Goal: Information Seeking & Learning: Learn about a topic

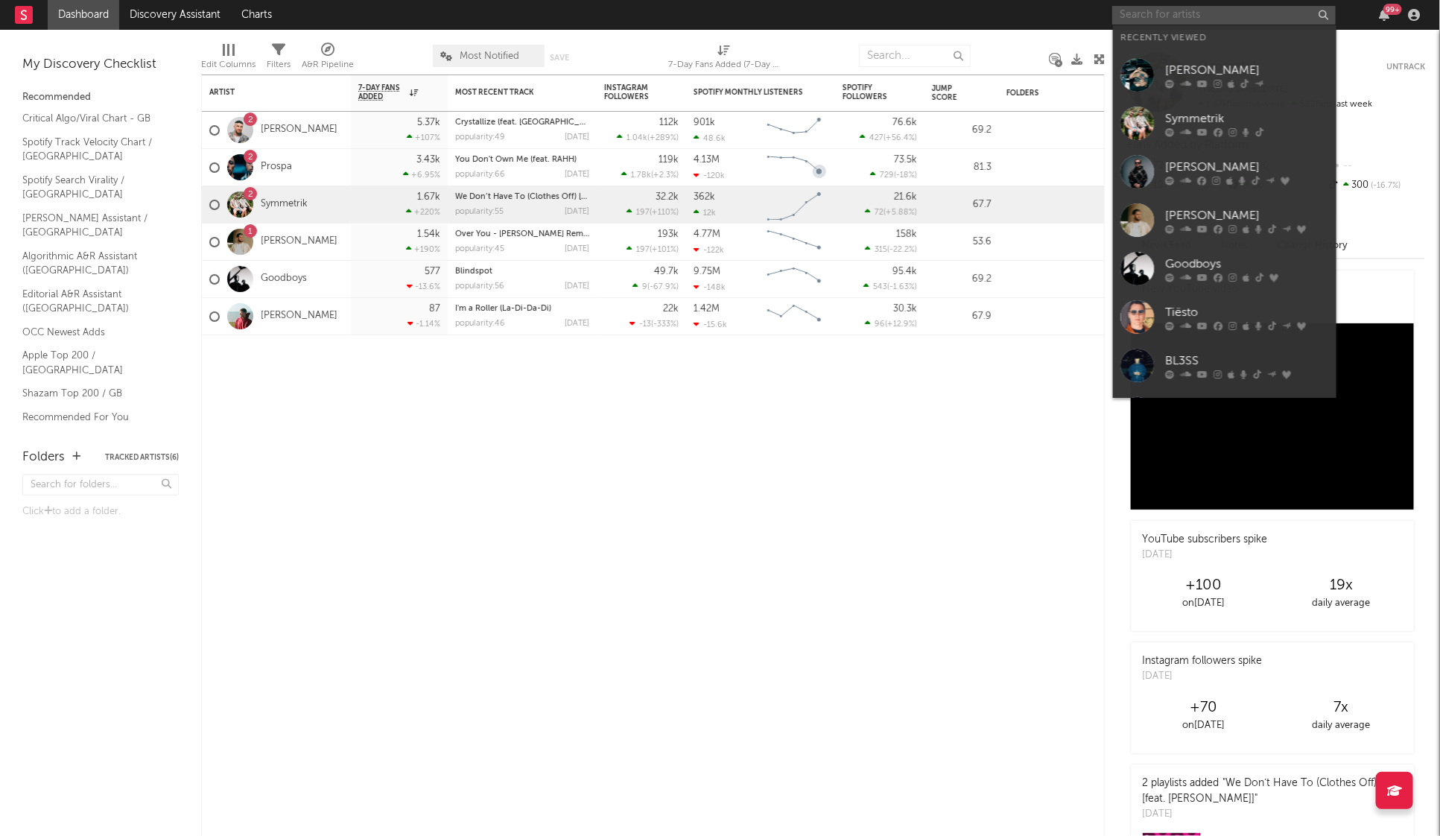
click at [1181, 20] on input "text" at bounding box center [1223, 15] width 223 height 19
type input "p"
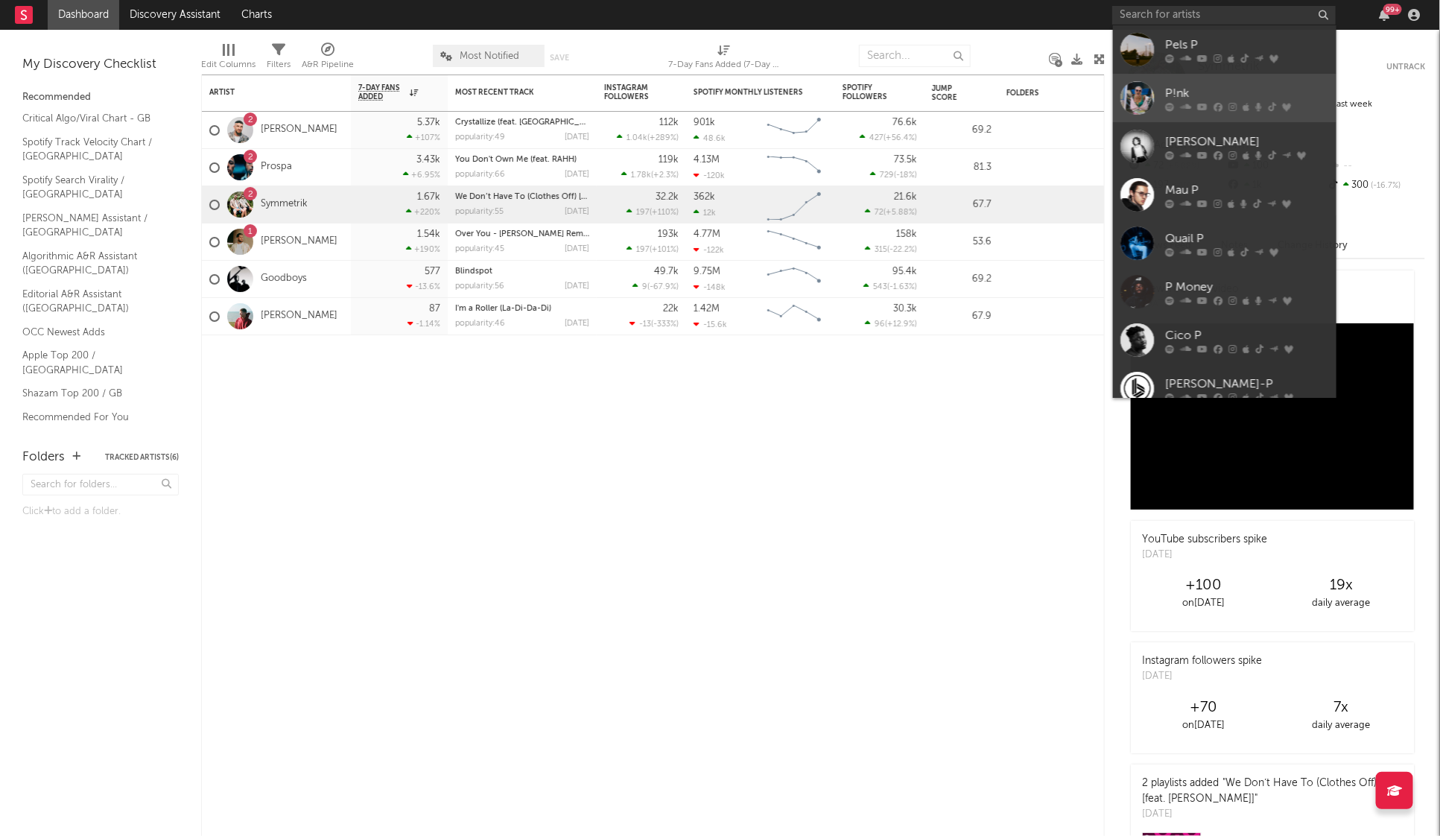
click at [1159, 78] on link "P!nk" at bounding box center [1224, 98] width 223 height 48
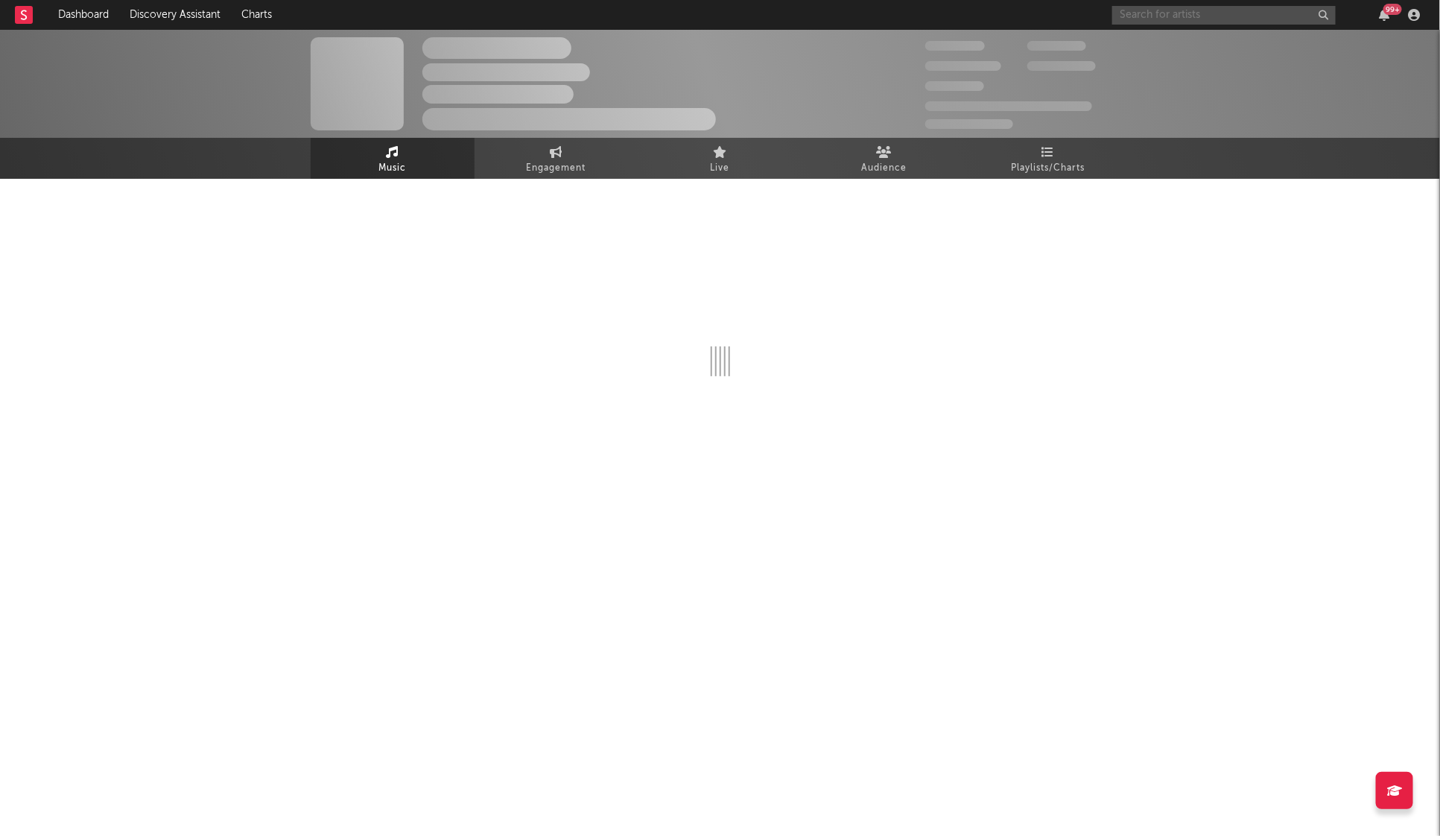
click at [1170, 16] on input "text" at bounding box center [1223, 15] width 223 height 19
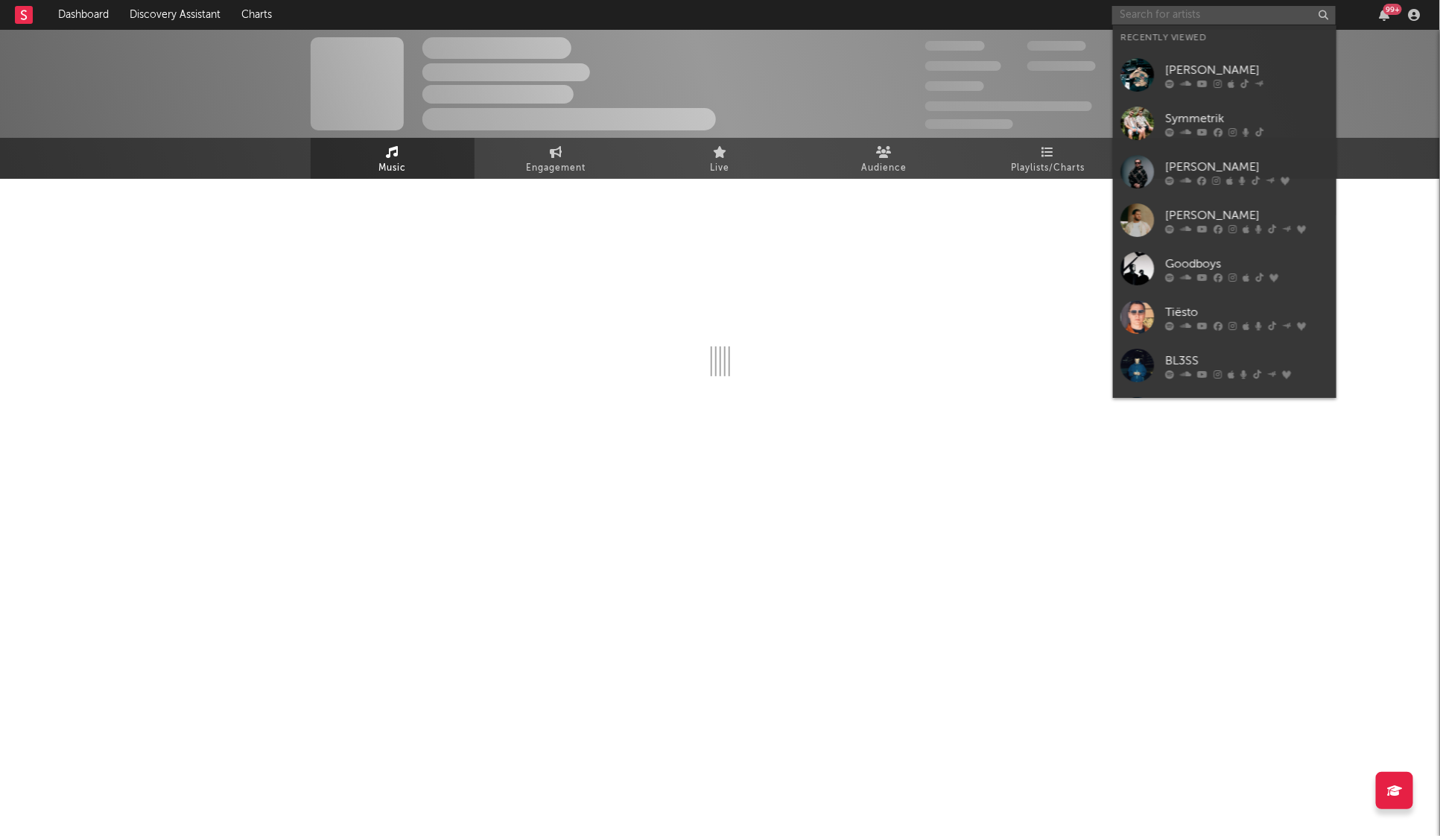
type input "i"
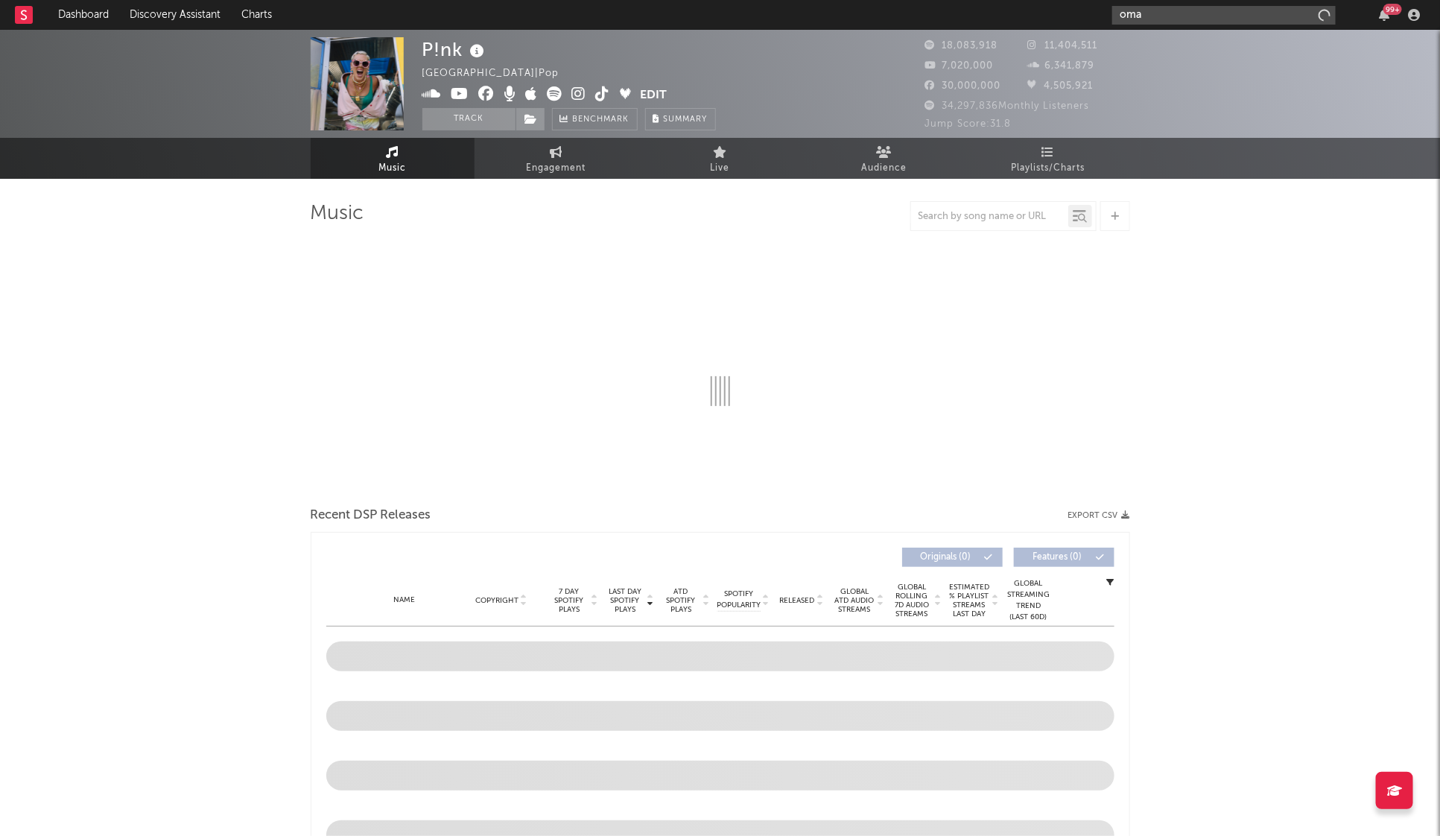
type input "[PERSON_NAME]"
select select "6m"
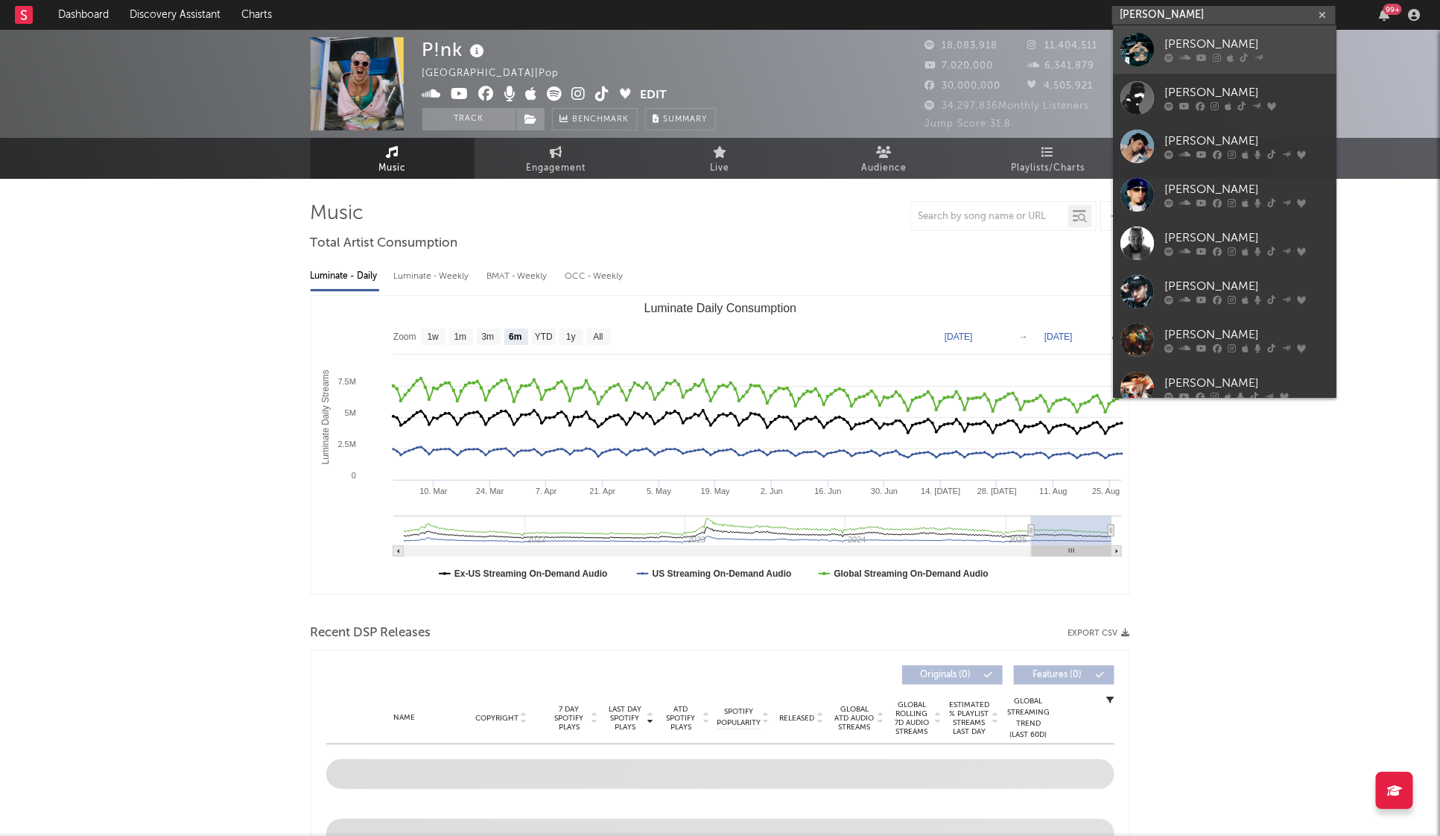
type input "[PERSON_NAME]"
click at [1178, 39] on div "[PERSON_NAME]" at bounding box center [1247, 45] width 164 height 18
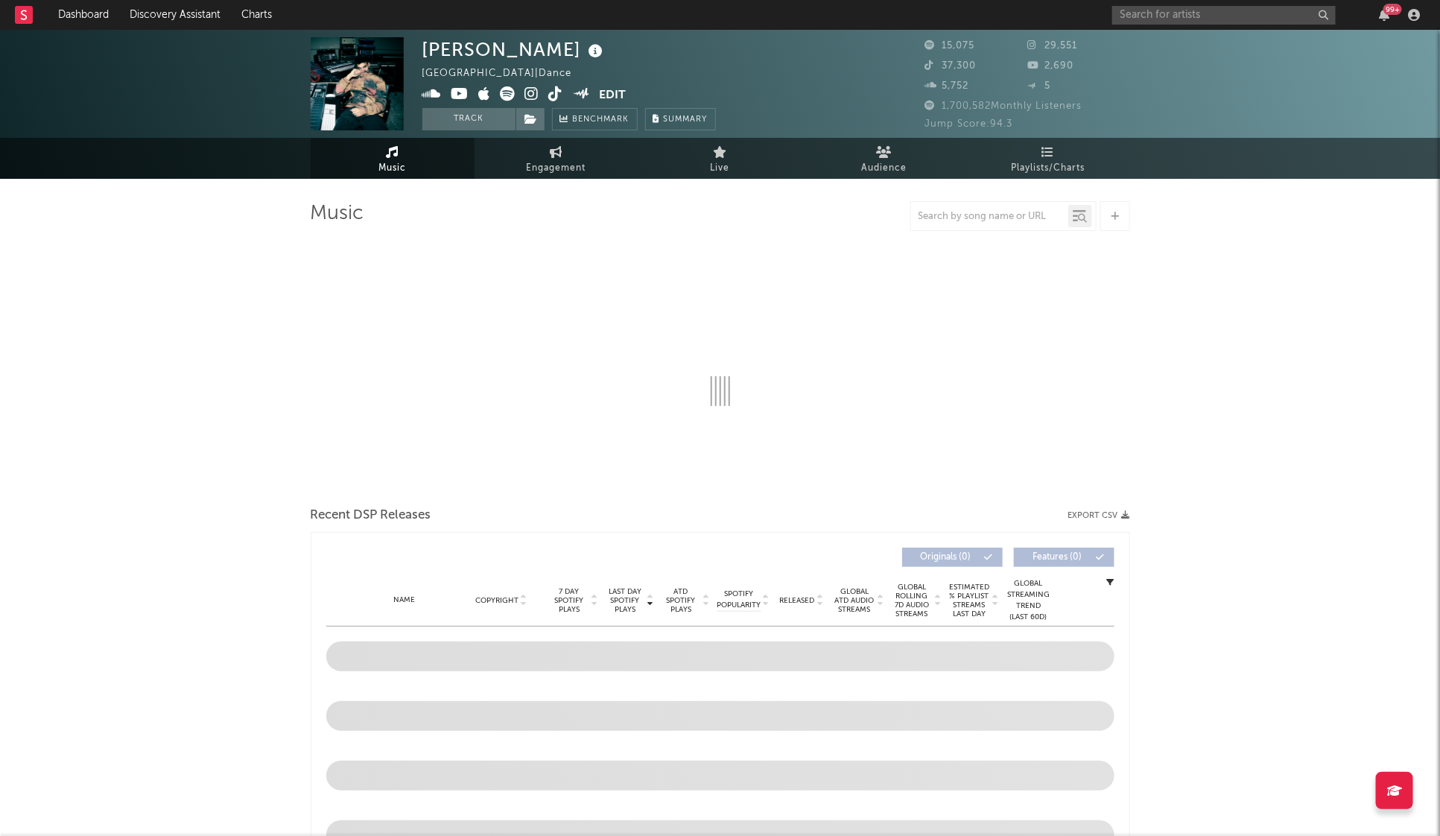
select select "6m"
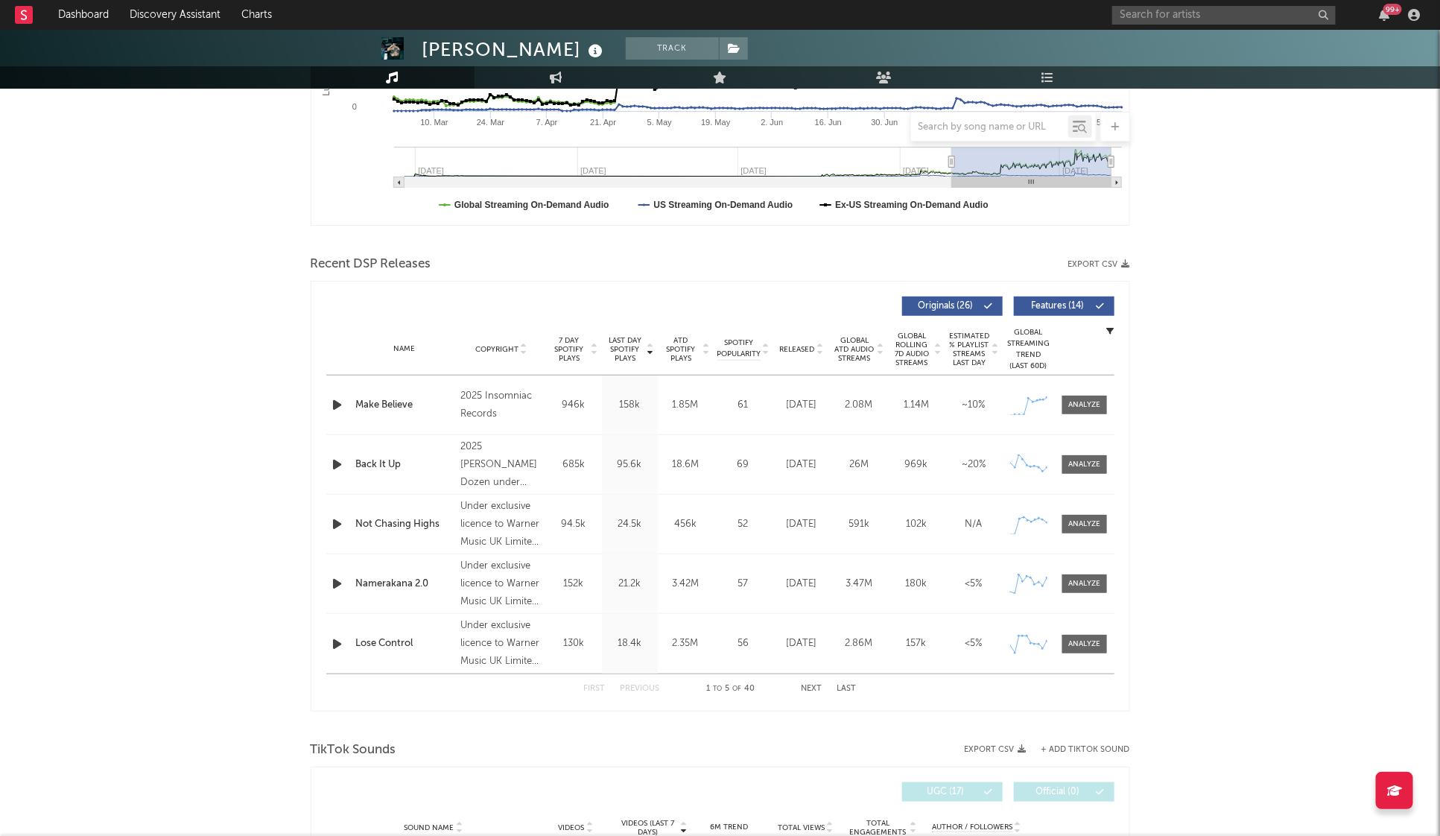
scroll to position [372, 0]
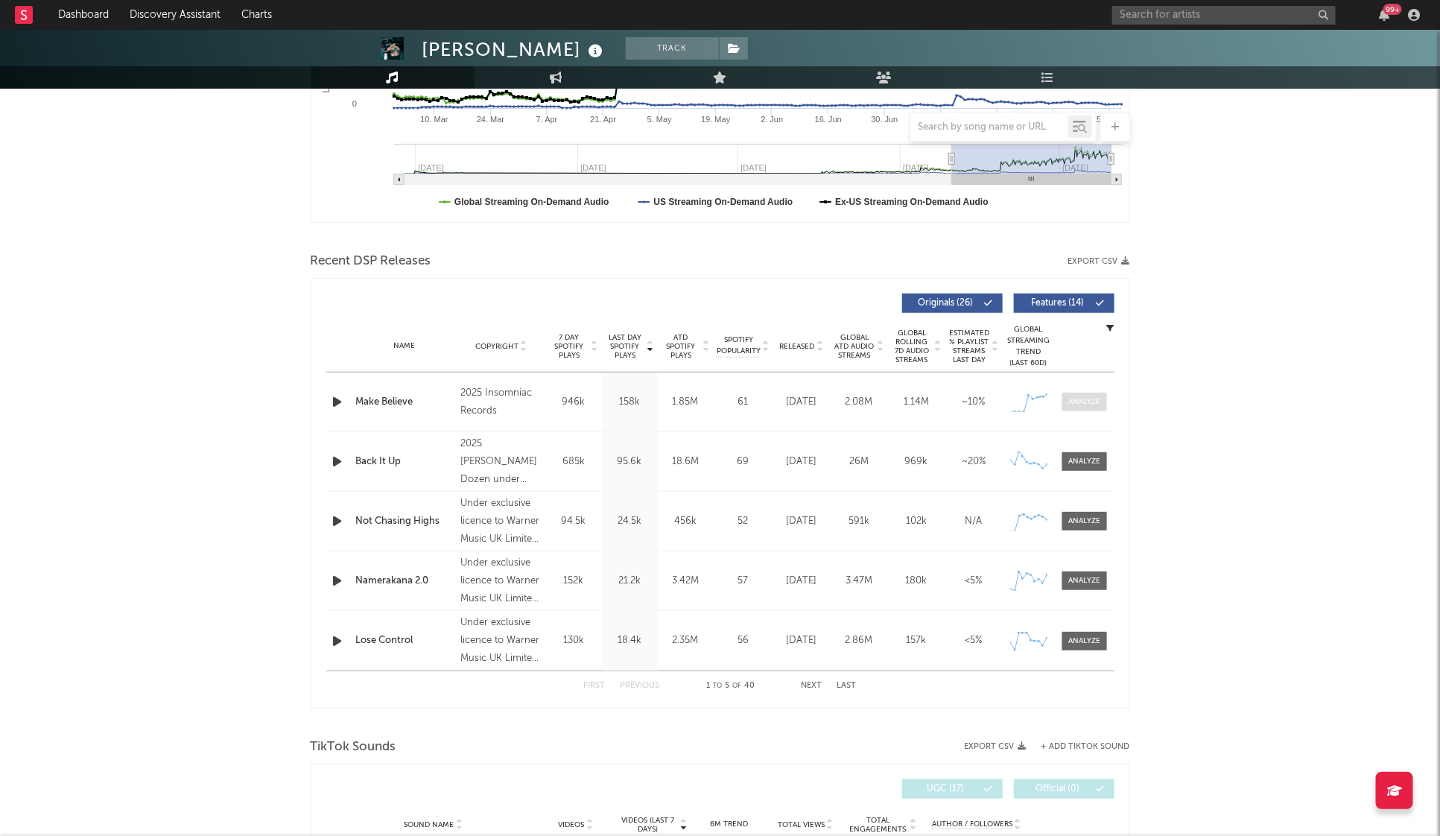
click at [1093, 402] on div at bounding box center [1084, 401] width 32 height 11
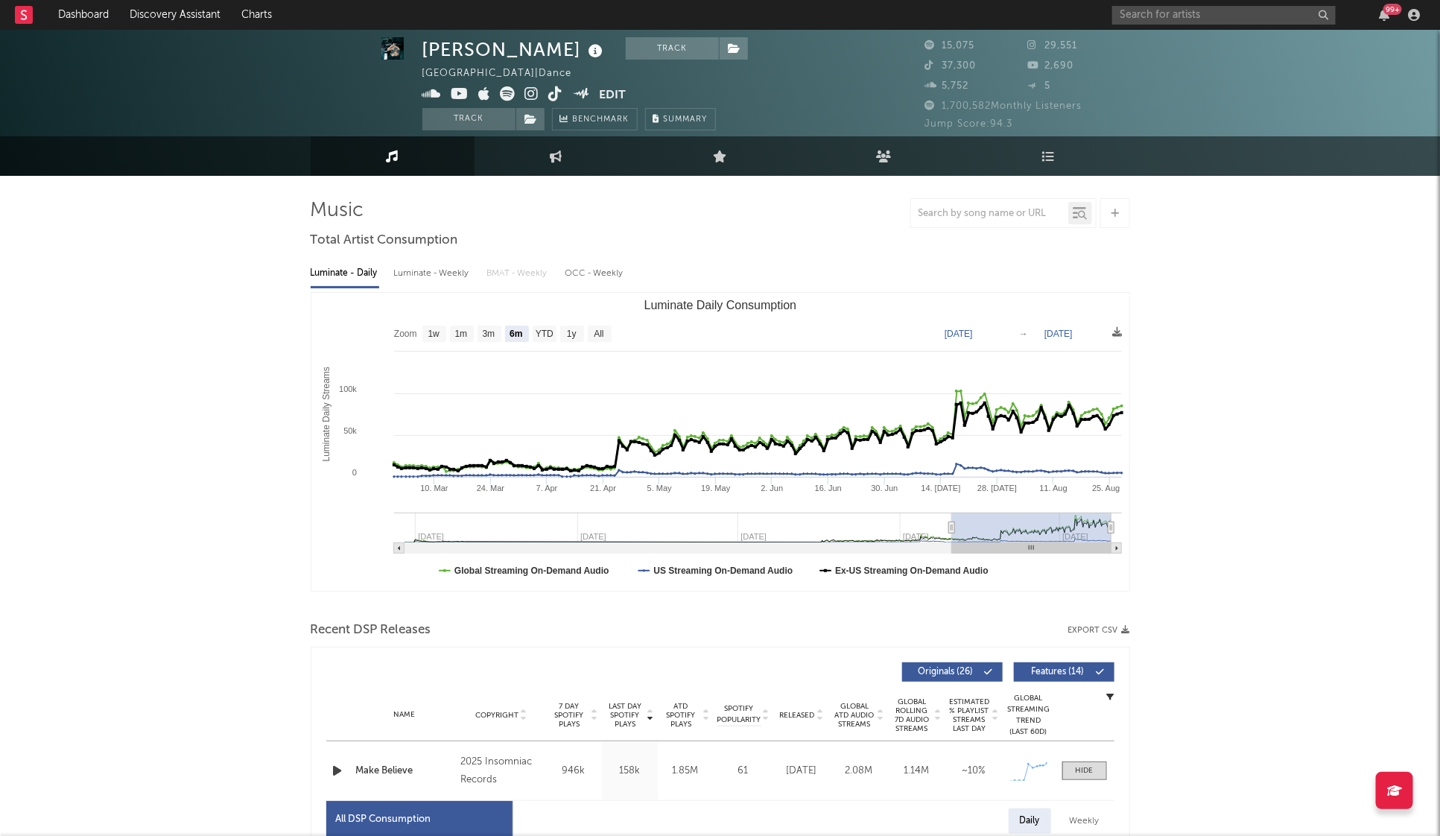
scroll to position [0, 0]
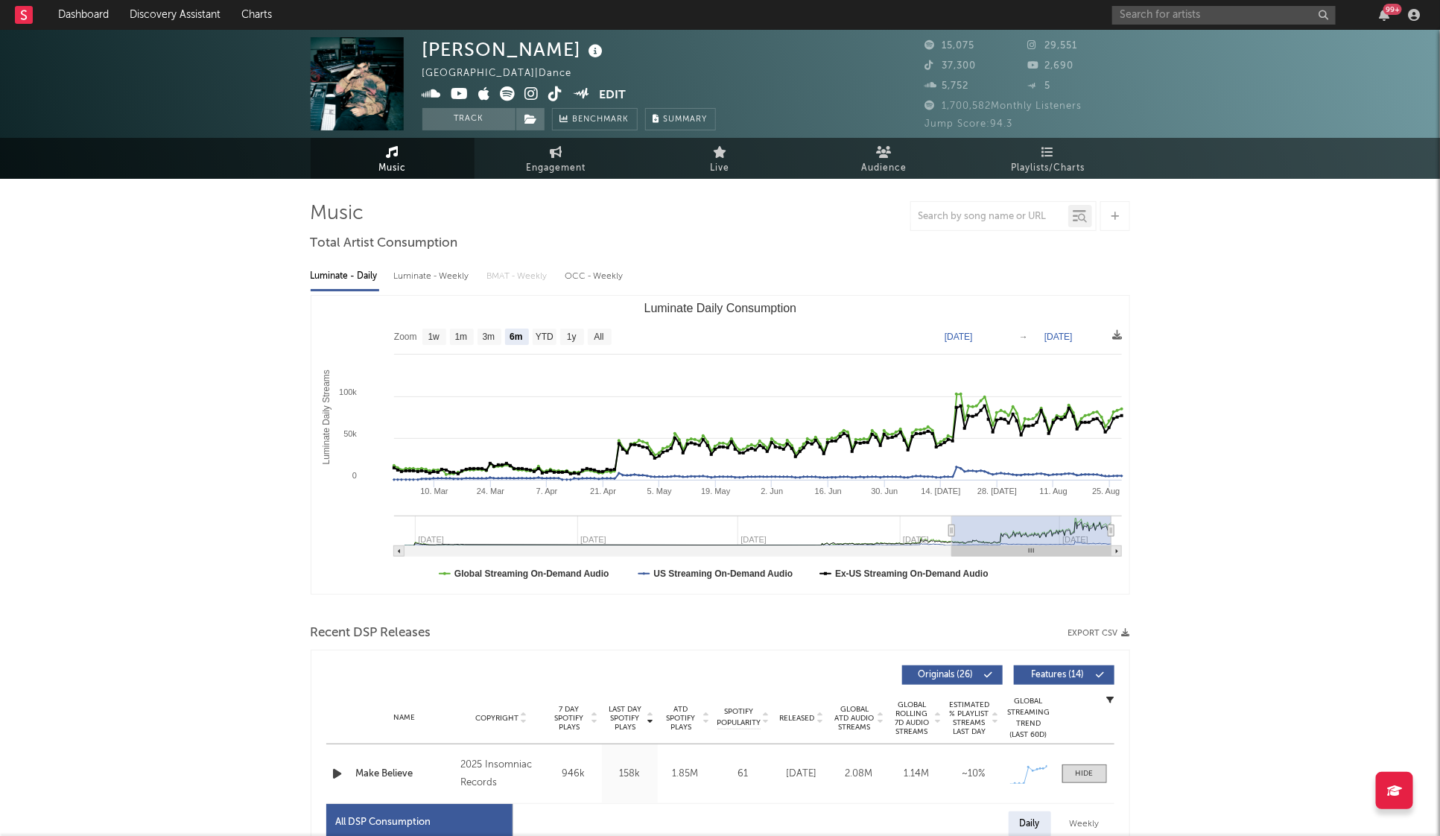
click at [1074, 165] on span "Playlists/Charts" at bounding box center [1048, 168] width 74 height 18
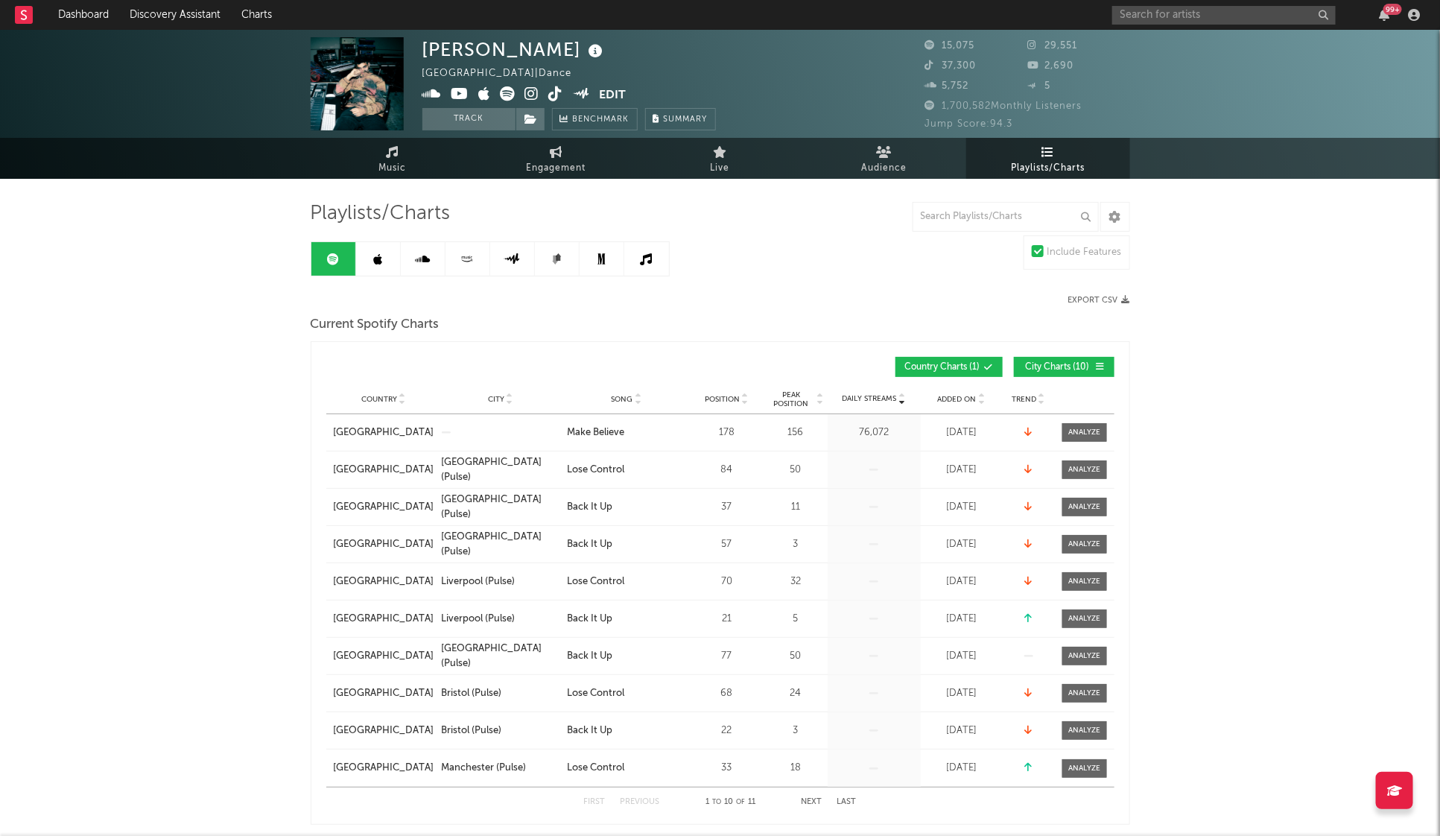
drag, startPoint x: 738, startPoint y: 439, endPoint x: 721, endPoint y: 440, distance: 16.5
click at [721, 440] on div "Country [GEOGRAPHIC_DATA] City Song Make Believe Position 178 Peak Position 156…" at bounding box center [720, 432] width 788 height 37
drag, startPoint x: 738, startPoint y: 433, endPoint x: 724, endPoint y: 431, distance: 13.6
click at [724, 431] on div "178" at bounding box center [727, 432] width 67 height 15
click at [384, 244] on link at bounding box center [378, 259] width 45 height 34
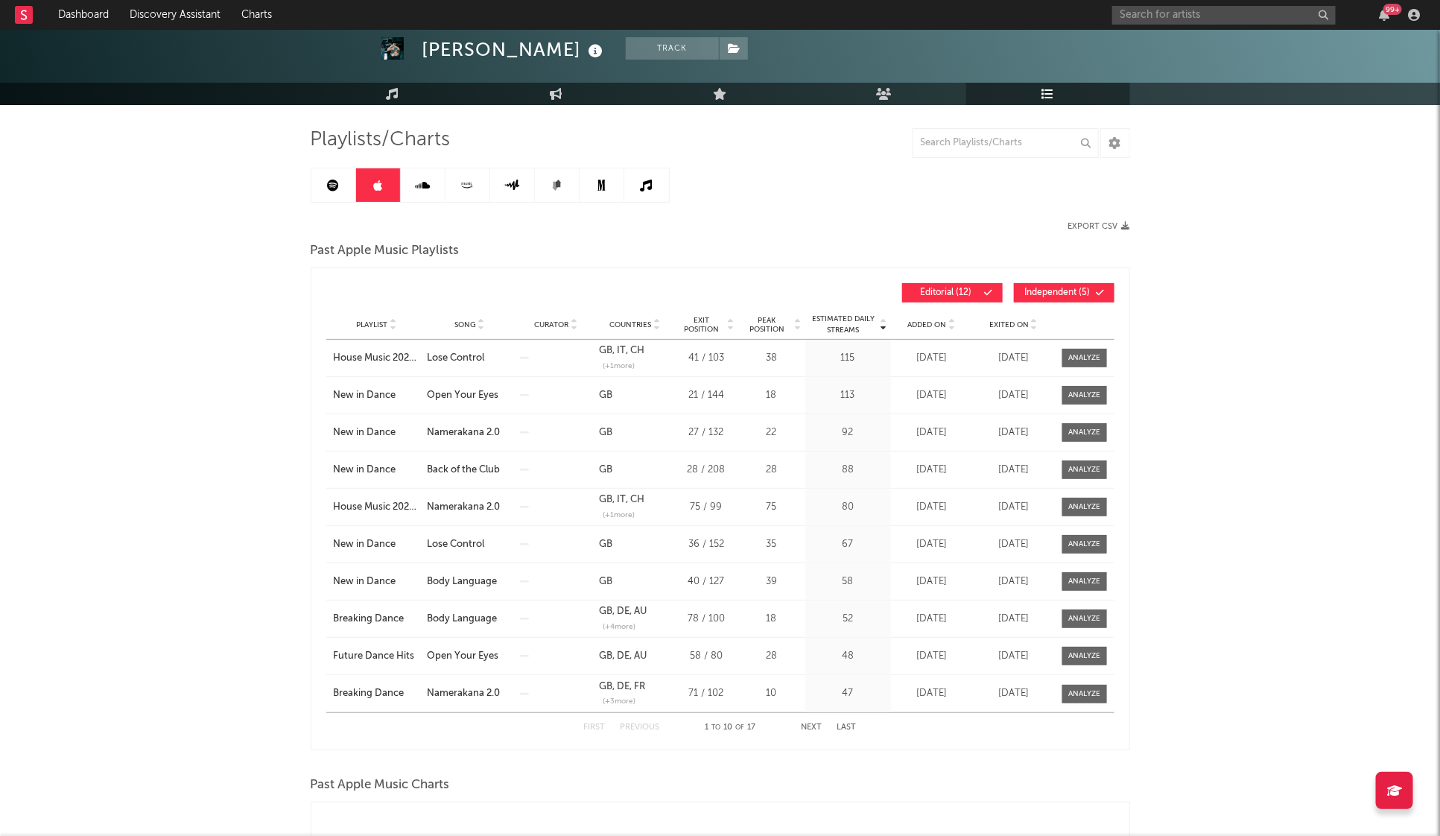
scroll to position [72, 0]
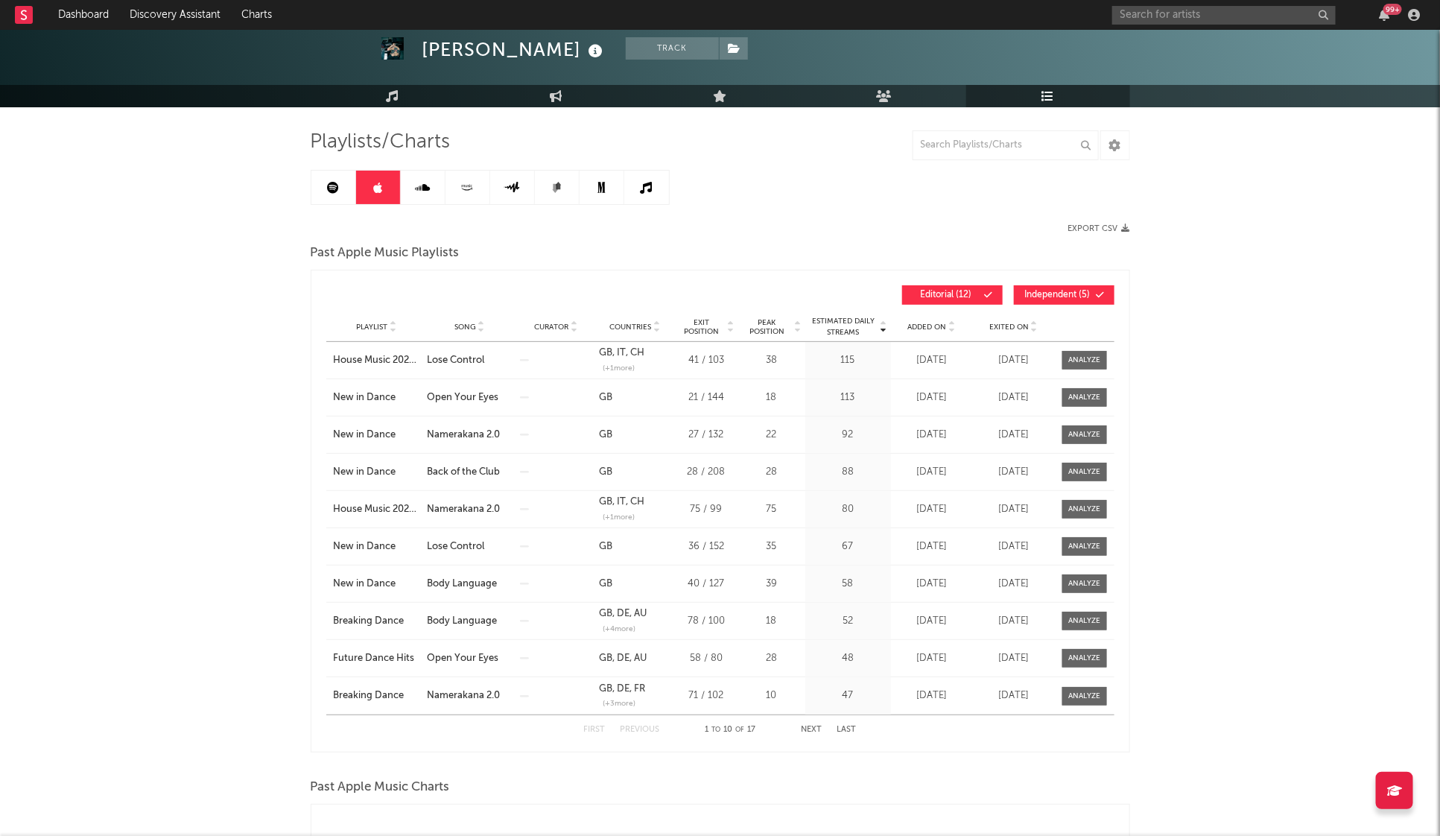
click at [825, 728] on div "First Previous 1 to 10 of 17 Next Last" at bounding box center [720, 729] width 273 height 29
click at [816, 731] on button "Next" at bounding box center [812, 730] width 21 height 8
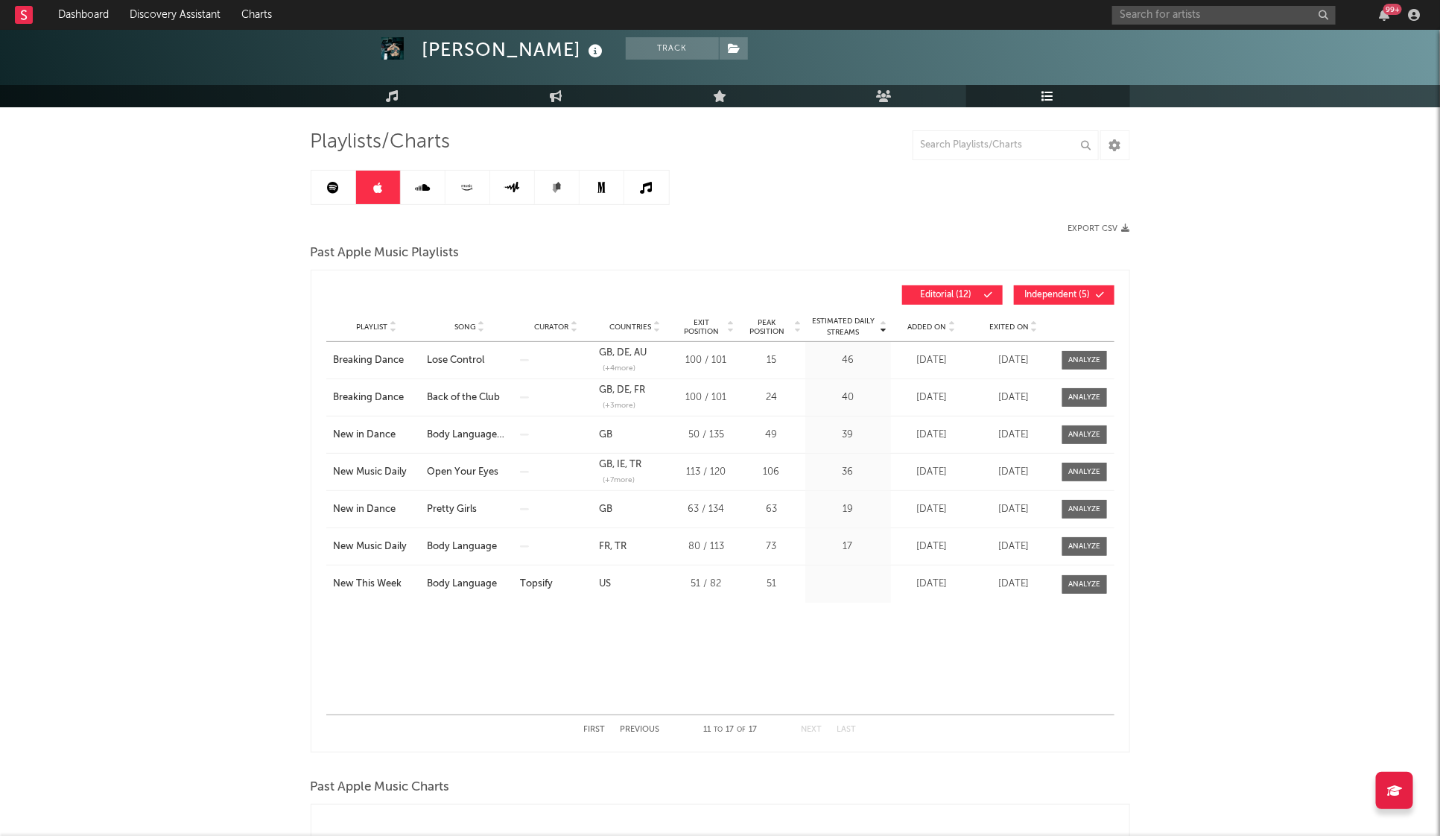
click at [588, 733] on div "First Previous 11 to 17 of 17 Next Last" at bounding box center [720, 729] width 273 height 29
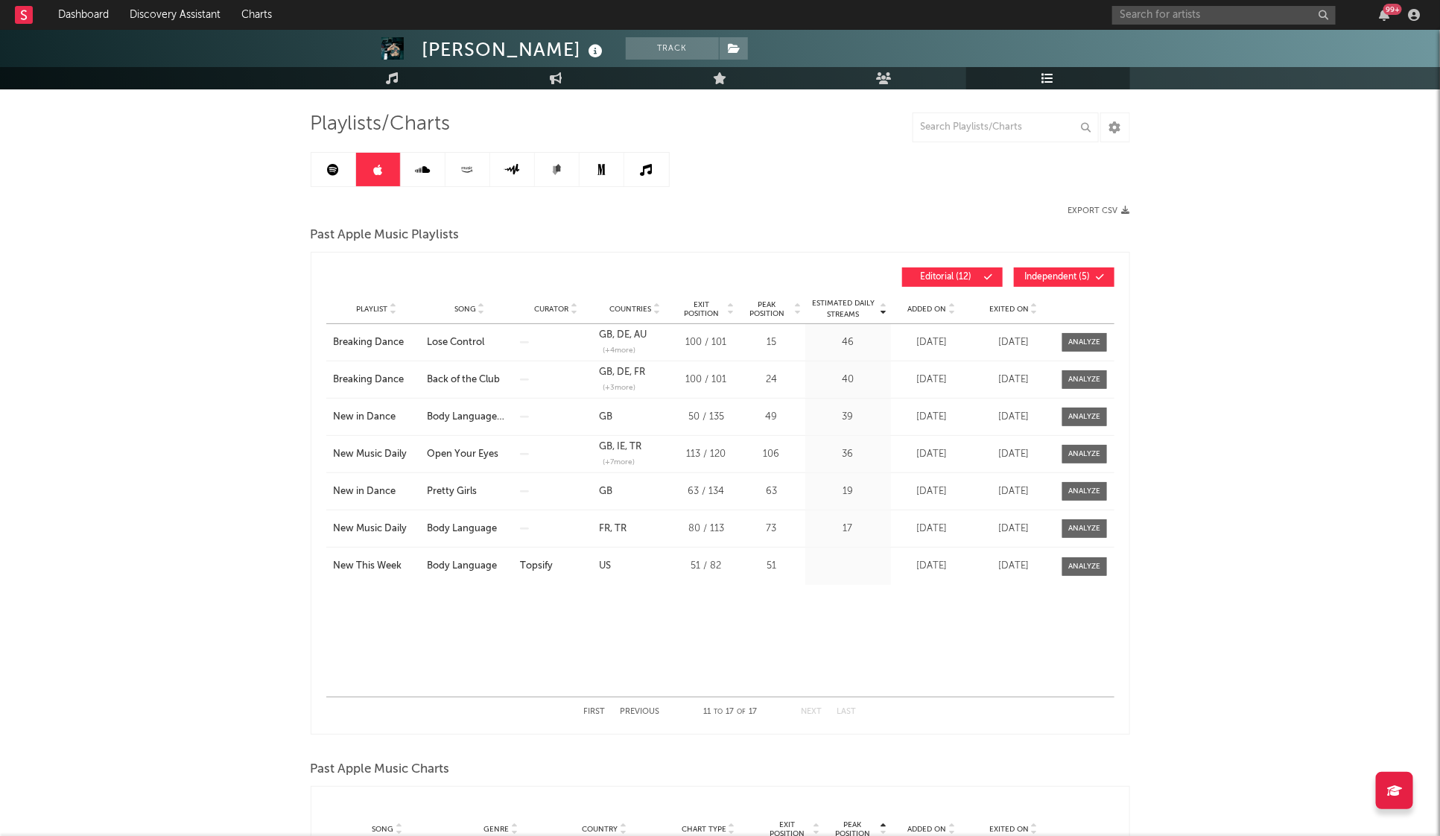
scroll to position [0, 0]
